Goal: Task Accomplishment & Management: Use online tool/utility

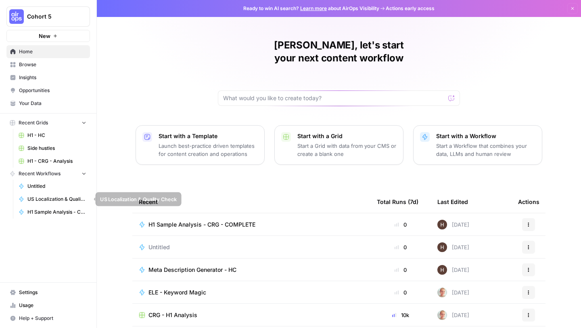
click at [43, 199] on span "US Localization & Quality Check" at bounding box center [56, 198] width 59 height 7
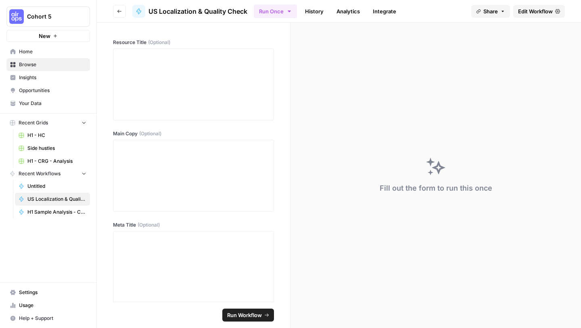
click at [536, 8] on span "Edit Workflow" at bounding box center [535, 11] width 35 height 8
